Goal: Information Seeking & Learning: Learn about a topic

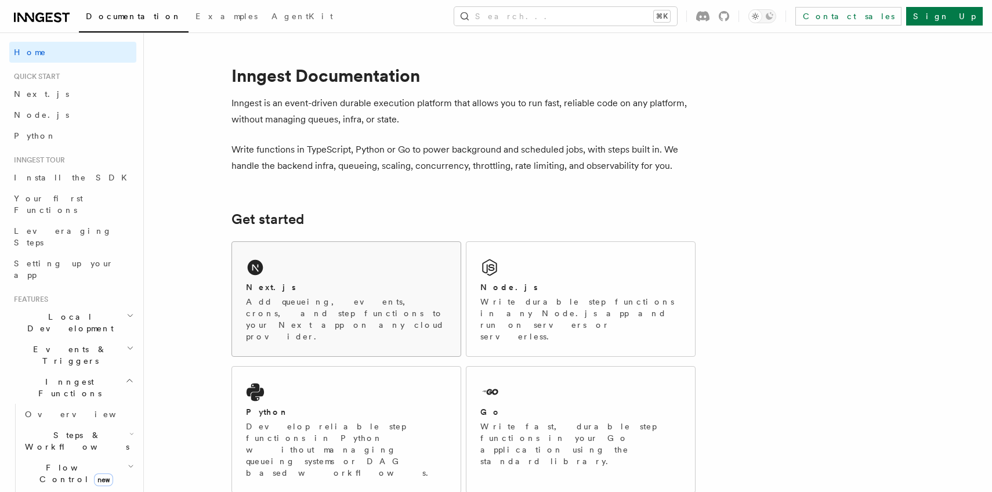
click at [344, 291] on div "Next.js" at bounding box center [346, 287] width 201 height 12
click at [46, 91] on link "Next.js" at bounding box center [72, 94] width 127 height 21
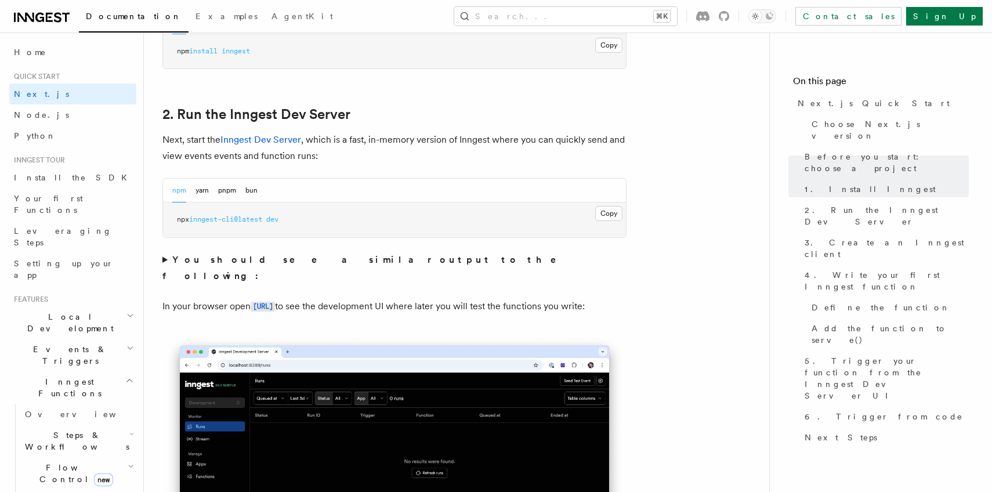
scroll to position [913, 0]
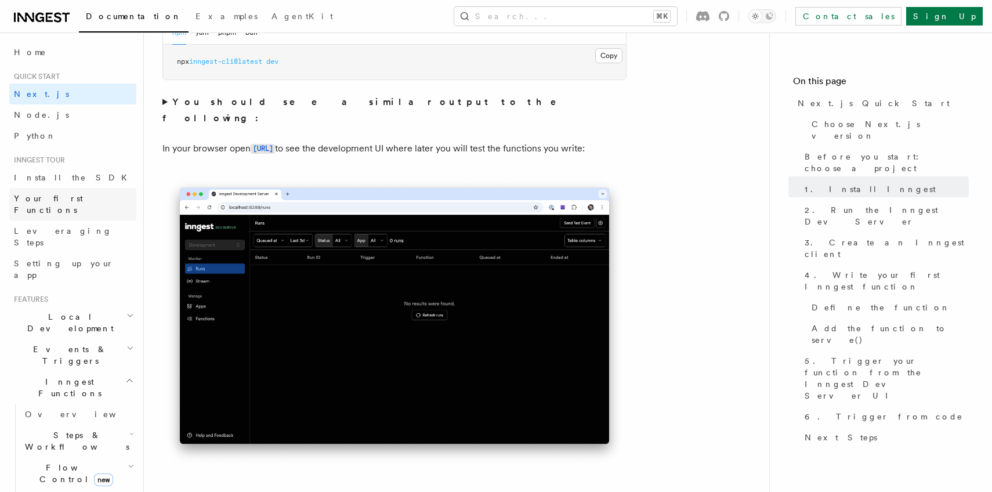
click at [54, 194] on span "Your first Functions" at bounding box center [48, 204] width 69 height 21
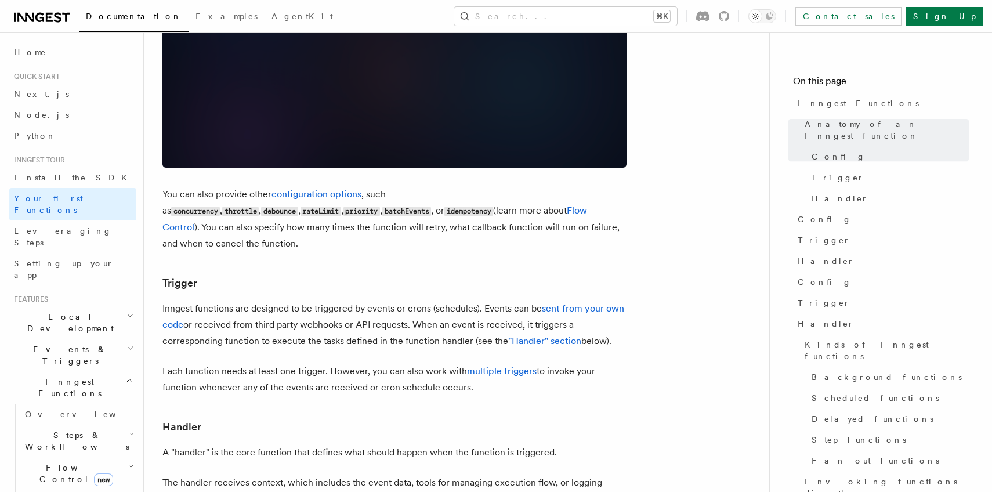
scroll to position [1069, 0]
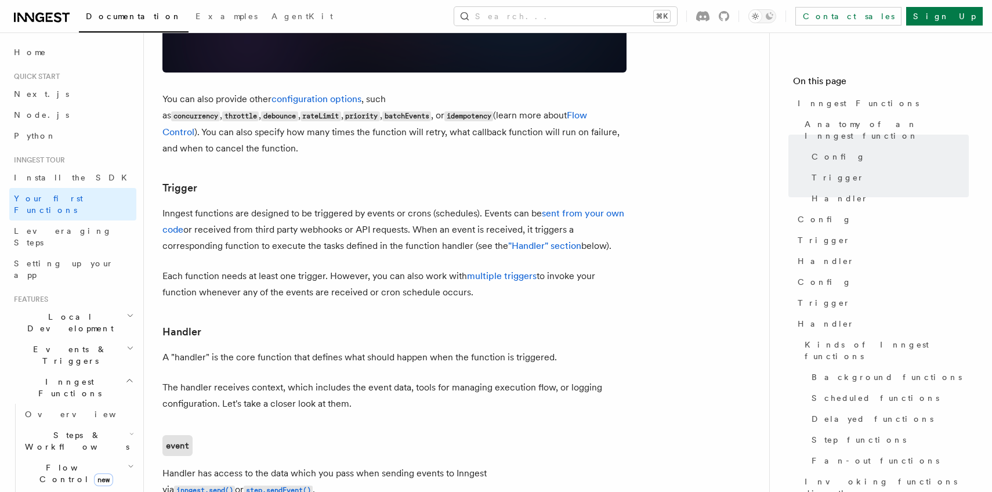
click at [49, 20] on icon at bounding box center [49, 17] width 7 height 9
